Goal: Complete application form

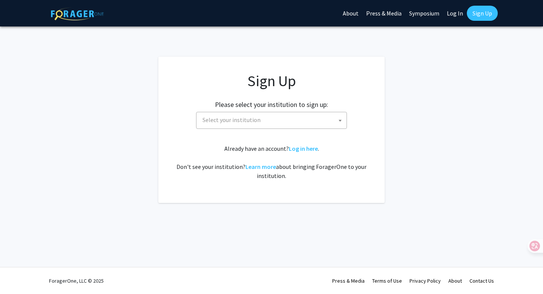
click at [237, 122] on span "Select your institution" at bounding box center [232, 120] width 58 height 8
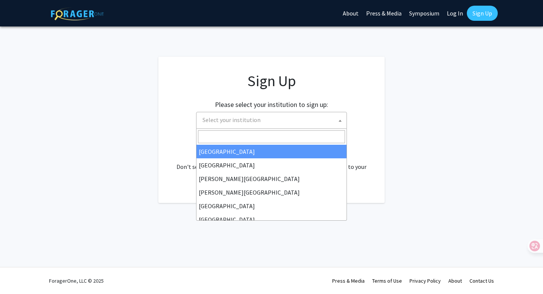
click at [230, 142] on input "Search" at bounding box center [271, 136] width 147 height 13
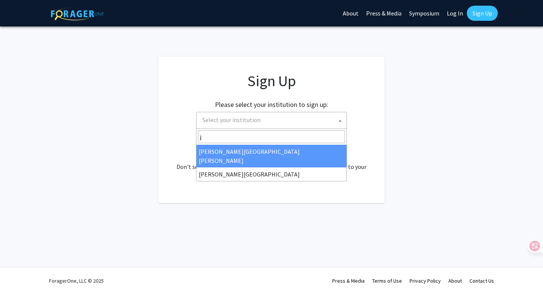
type input "j"
select select "1"
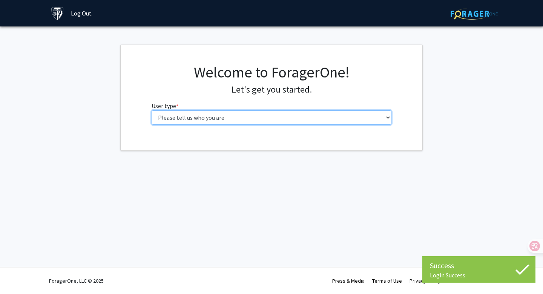
click at [260, 115] on select "Please tell us who you are Undergraduate Student Master's Student Doctoral Cand…" at bounding box center [272, 117] width 240 height 14
select select "2: masters"
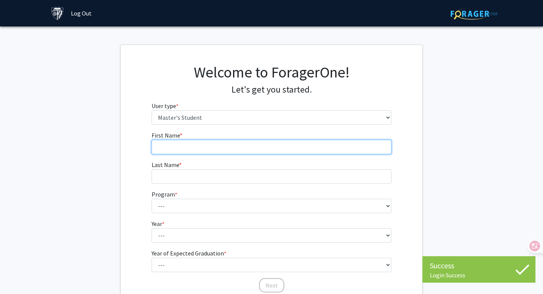
click at [222, 148] on input "First Name * required" at bounding box center [272, 147] width 240 height 14
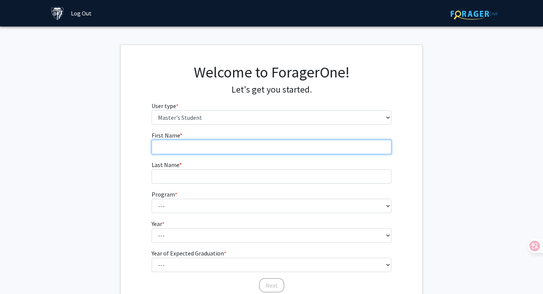
type input "CHENYU"
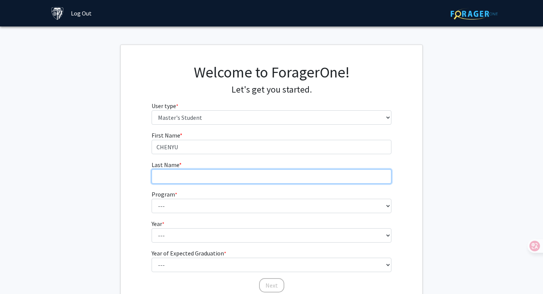
type input "LI"
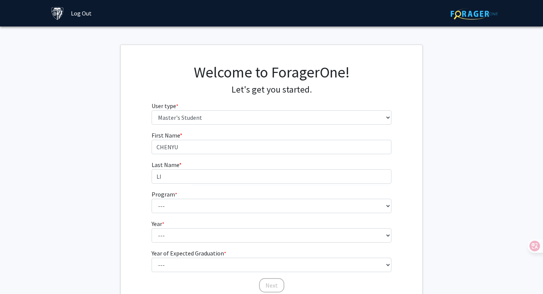
click at [190, 213] on form "First Name * required [PERSON_NAME] Last Name * required LI Program * required …" at bounding box center [272, 208] width 240 height 155
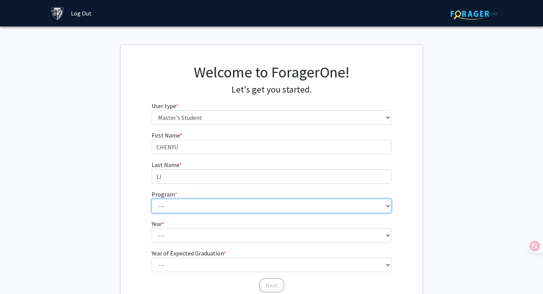
click at [190, 205] on select "--- Anatomy Education Applied and Computational Mathematics Applied Biomedical …" at bounding box center [272, 205] width 240 height 14
select select "39: 28"
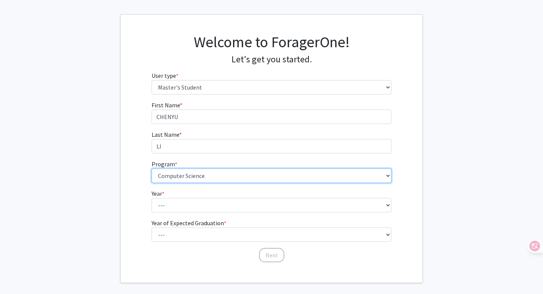
scroll to position [36, 0]
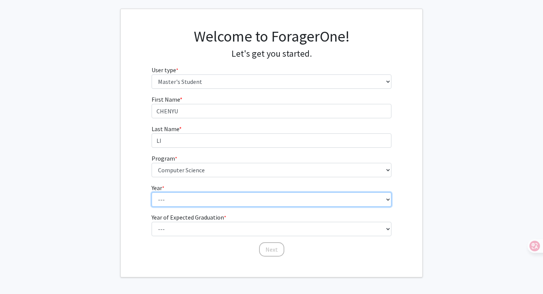
click at [187, 198] on select "--- First Year Second Year" at bounding box center [272, 199] width 240 height 14
select select "1: first_year"
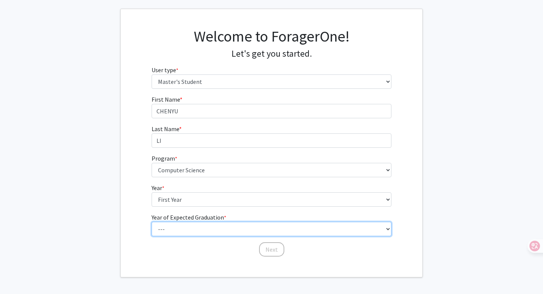
click at [180, 227] on select "--- 2025 2026 2027 2028 2029 2030 2031 2032 2033 2034" at bounding box center [272, 229] width 240 height 14
select select "3: 2027"
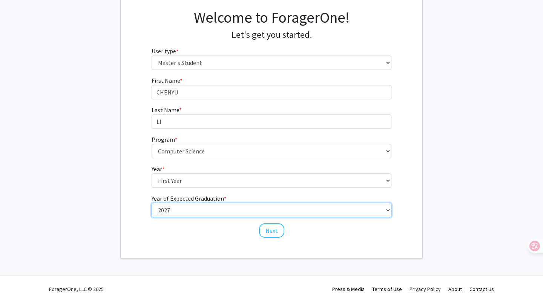
scroll to position [56, 0]
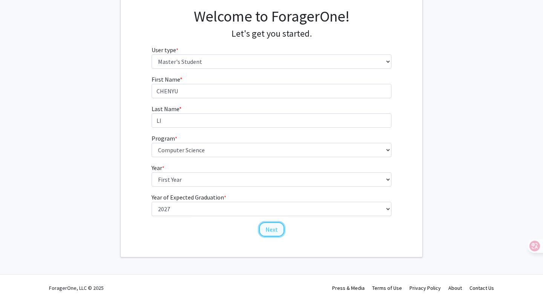
click at [268, 231] on button "Next" at bounding box center [271, 229] width 25 height 14
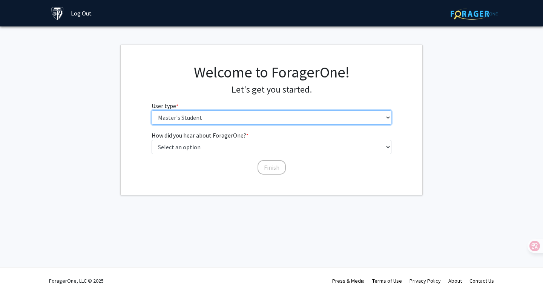
click at [195, 122] on select "Please tell us who you are Undergraduate Student Master's Student Doctoral Cand…" at bounding box center [272, 117] width 240 height 14
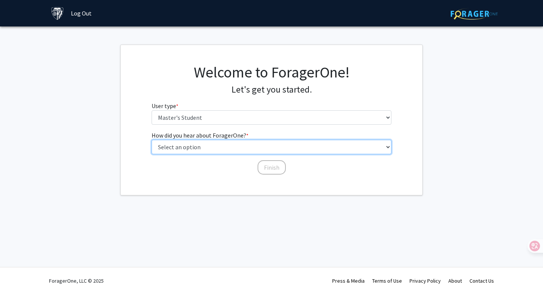
click at [192, 149] on select "Select an option Peer/student recommendation Faculty/staff recommendation Unive…" at bounding box center [272, 147] width 240 height 14
click at [232, 145] on select "Select an option Peer/student recommendation Faculty/staff recommendation Unive…" at bounding box center [272, 147] width 240 height 14
select select "3: university_website"
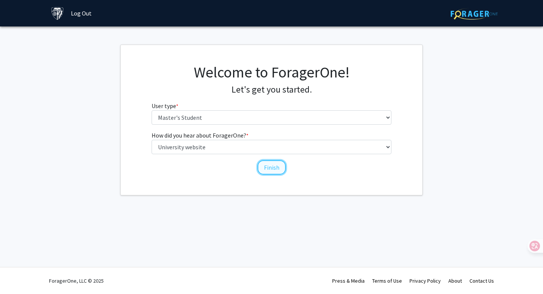
click at [268, 165] on button "Finish" at bounding box center [272, 167] width 28 height 14
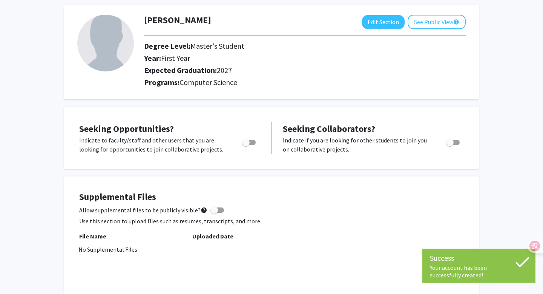
scroll to position [37, 0]
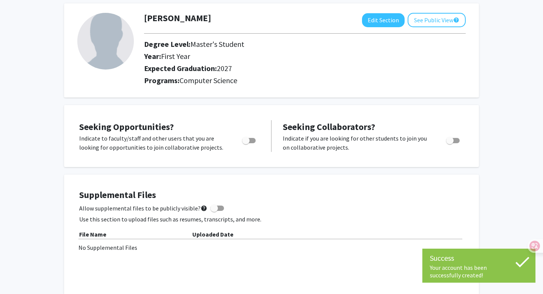
click at [252, 140] on span "Toggle" at bounding box center [249, 140] width 14 height 5
click at [246, 143] on input "Are you actively seeking opportunities?" at bounding box center [246, 143] width 0 height 0
checkbox input "true"
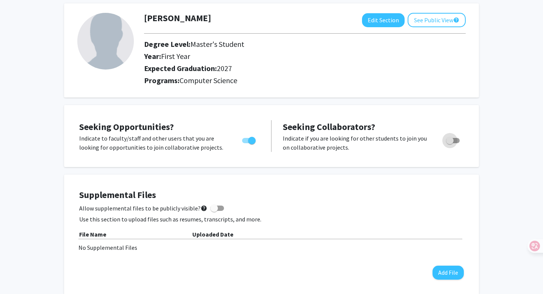
click at [454, 138] on span "Toggle" at bounding box center [453, 140] width 14 height 5
click at [450, 143] on input "Would you like to receive other student requests to work with you?" at bounding box center [450, 143] width 0 height 0
checkbox input "true"
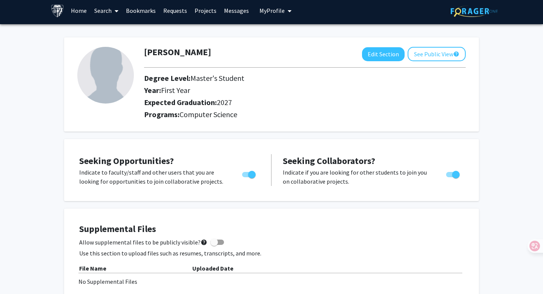
scroll to position [0, 0]
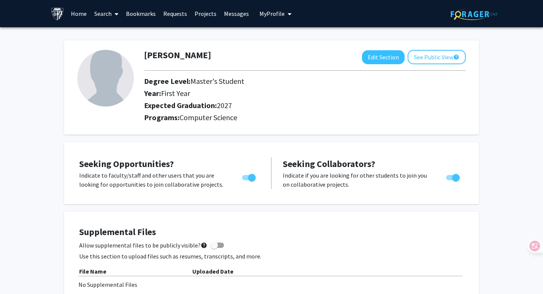
click at [80, 15] on link "Home" at bounding box center [78, 13] width 23 height 26
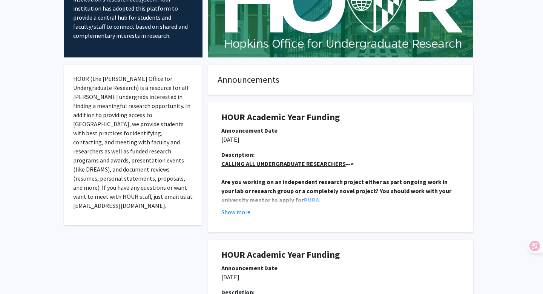
scroll to position [183, 0]
